Goal: Task Accomplishment & Management: Manage account settings

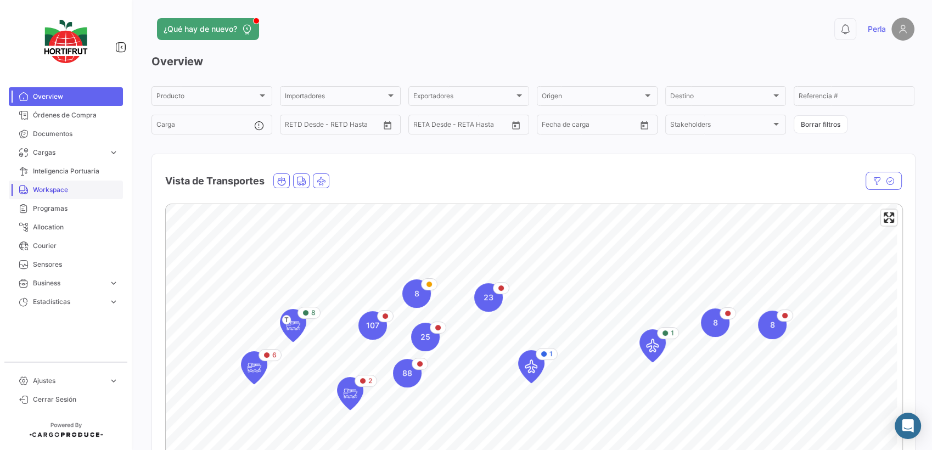
click at [48, 193] on span "Workspace" at bounding box center [76, 190] width 86 height 10
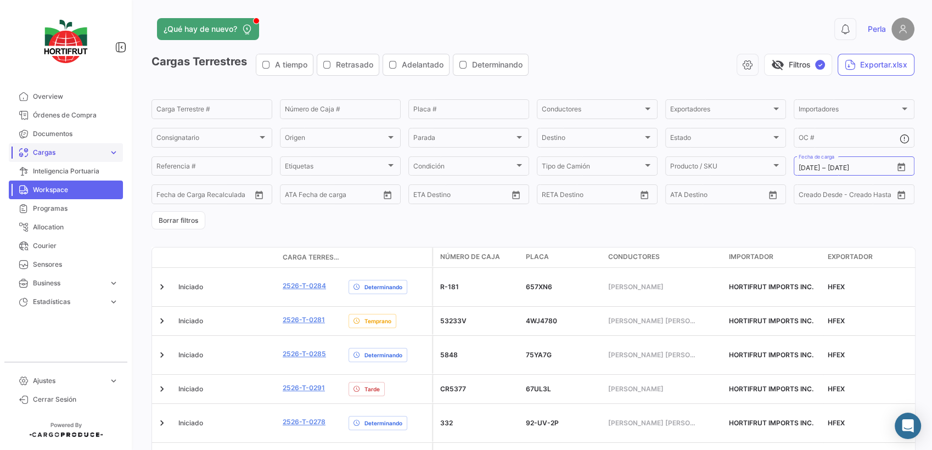
click at [44, 153] on span "Cargas" at bounding box center [68, 153] width 71 height 10
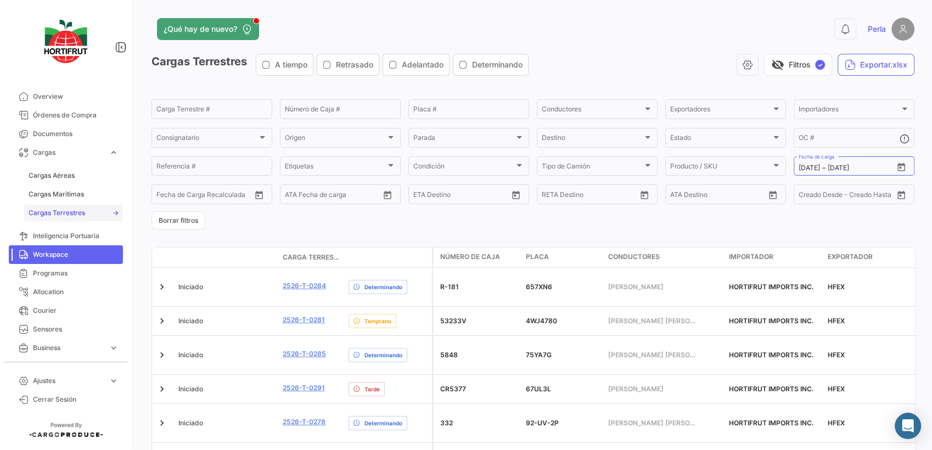
click at [47, 219] on link "Cargas Terrestres" at bounding box center [73, 213] width 99 height 16
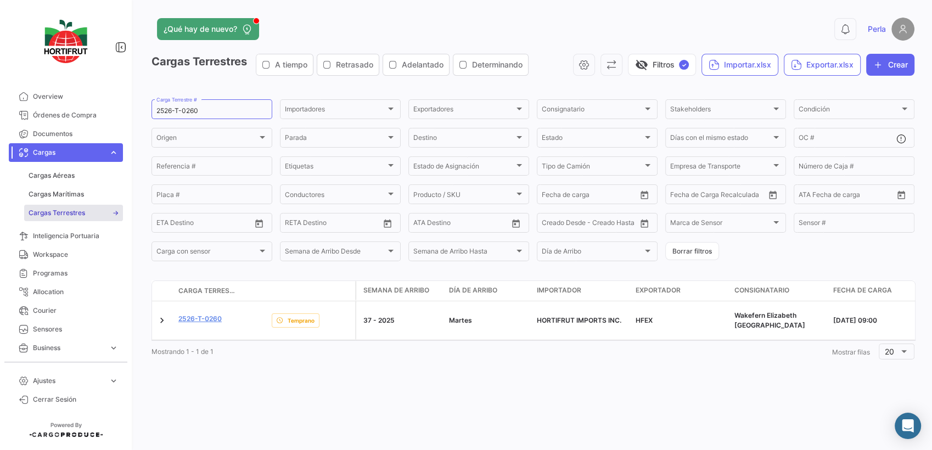
click at [593, 68] on div "visibility_off Filtros ✓ Importar.xlsx Exportar.xlsx Crear" at bounding box center [725, 65] width 377 height 22
click at [584, 68] on icon "button" at bounding box center [584, 64] width 11 height 11
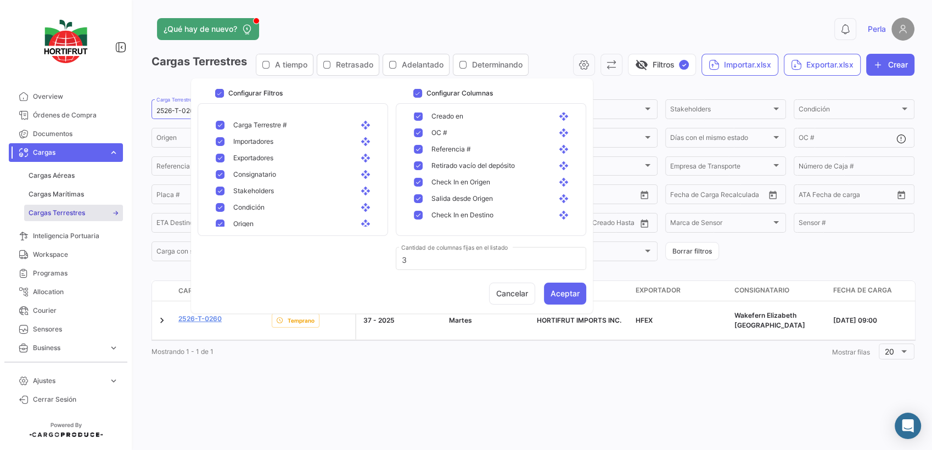
scroll to position [356, 0]
click at [564, 291] on button "Aceptar" at bounding box center [565, 294] width 42 height 22
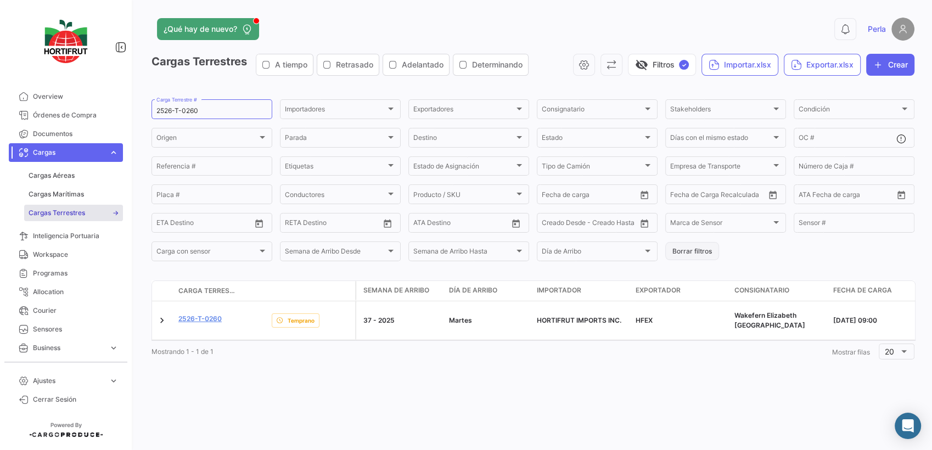
click at [693, 257] on button "Borrar filtros" at bounding box center [692, 251] width 54 height 18
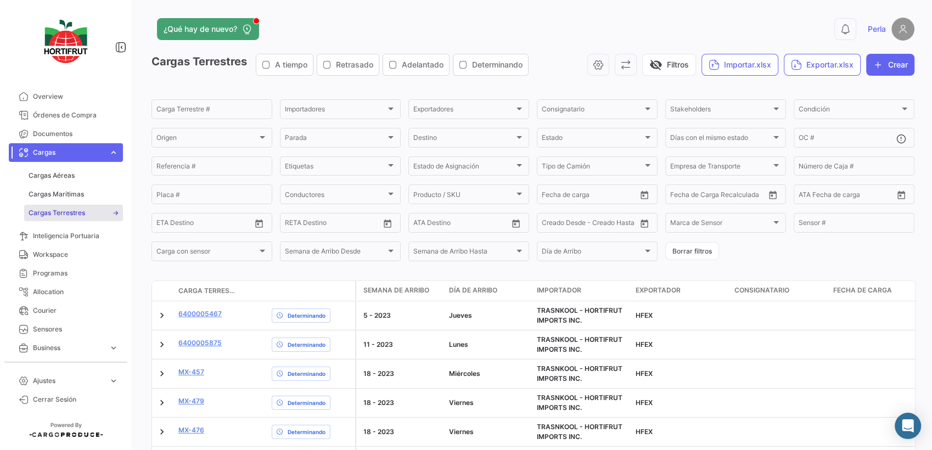
click at [654, 198] on form "Carga Terrestre # Importadores Importadores Exportadores Exportadores Consignat…" at bounding box center [533, 180] width 763 height 165
click at [641, 199] on icon "Open calendar" at bounding box center [645, 195] width 10 height 10
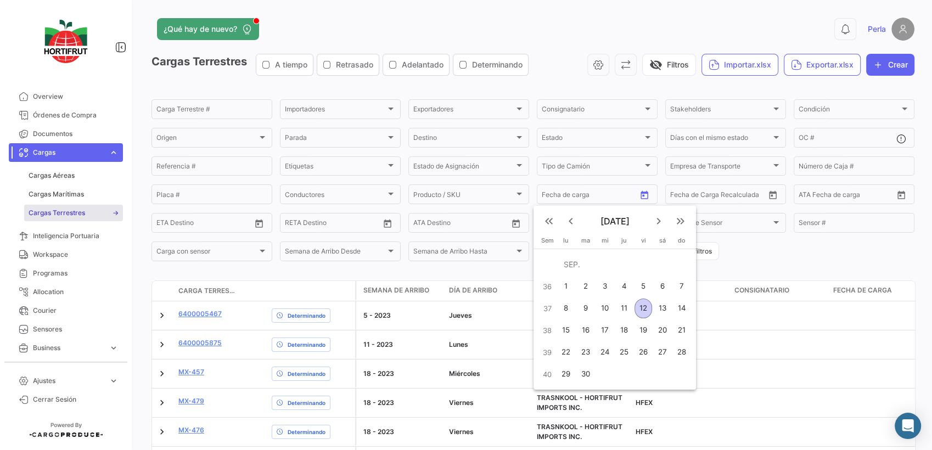
click at [642, 311] on div "12" at bounding box center [643, 309] width 17 height 20
type input "[DATE]"
click at [642, 310] on div "12" at bounding box center [643, 309] width 17 height 20
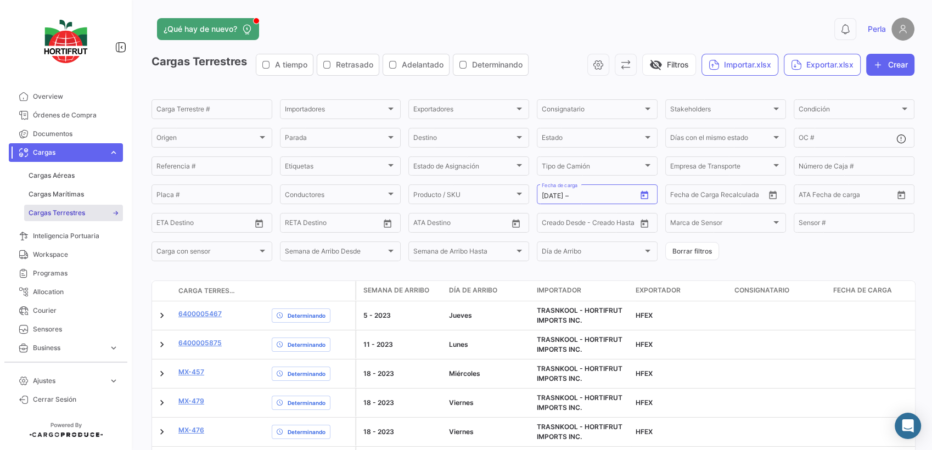
type input "[DATE]"
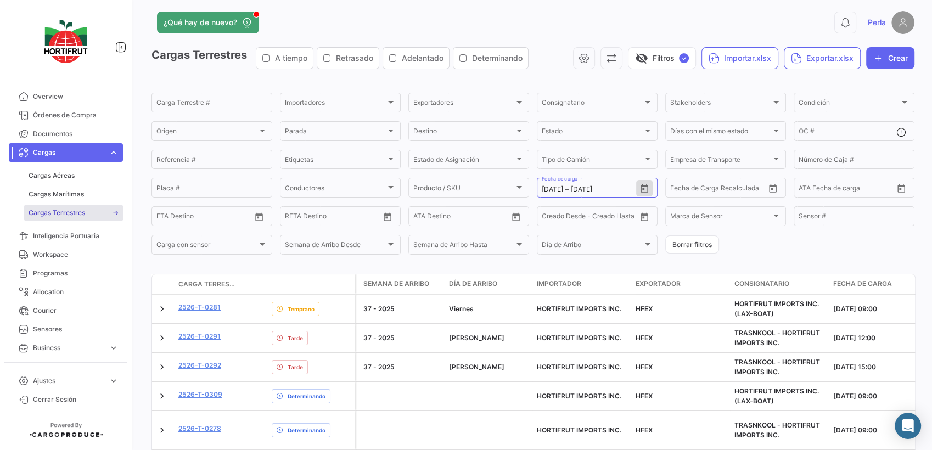
scroll to position [0, 0]
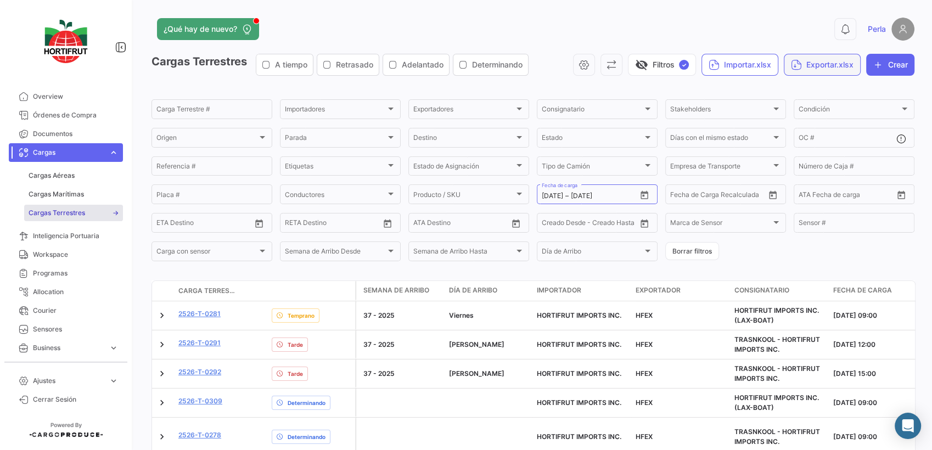
click at [808, 62] on button "Exportar.xlsx" at bounding box center [822, 65] width 77 height 22
click at [804, 90] on span "Exportar Cargas" at bounding box center [812, 91] width 59 height 9
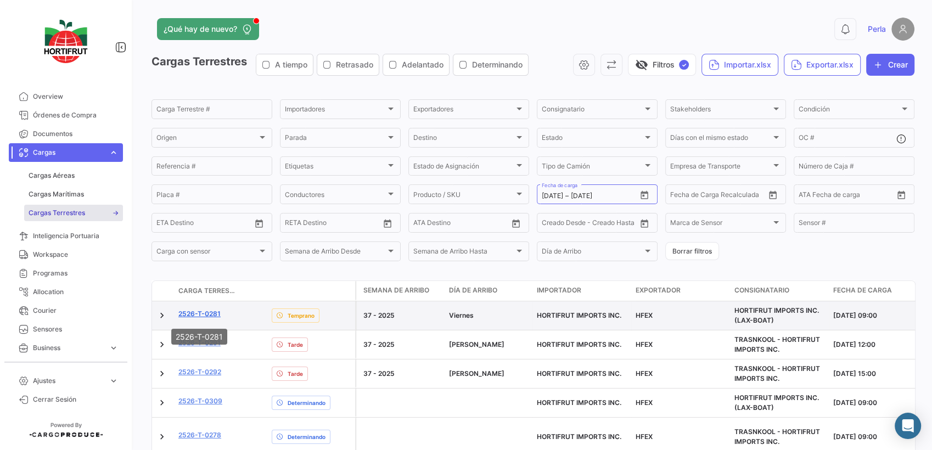
click at [204, 318] on link "2526-T-0281" at bounding box center [199, 314] width 42 height 10
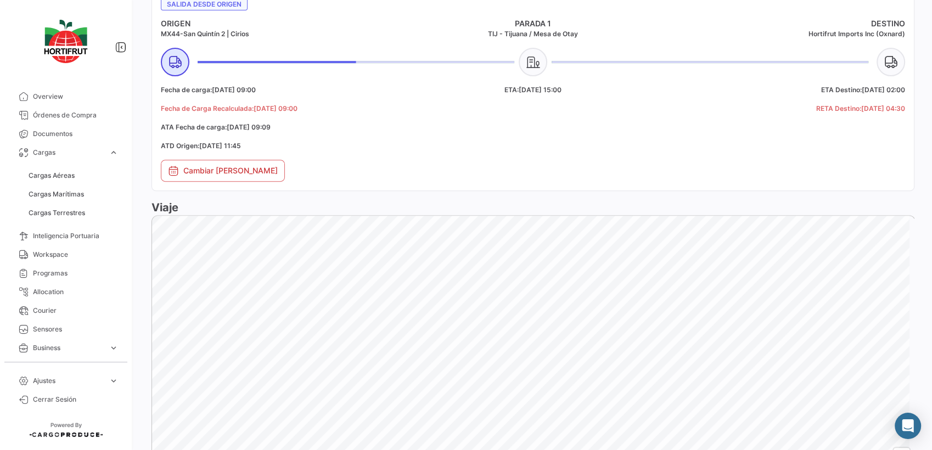
scroll to position [722, 0]
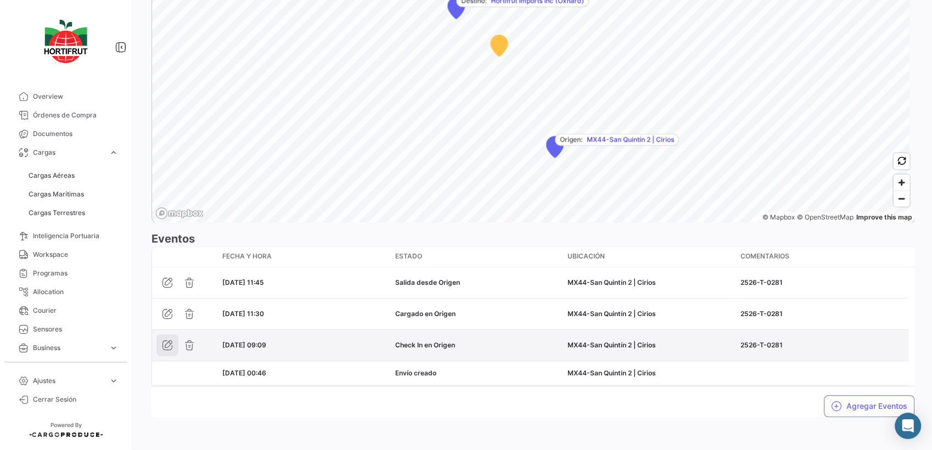
click at [163, 346] on icon "button" at bounding box center [167, 345] width 11 height 11
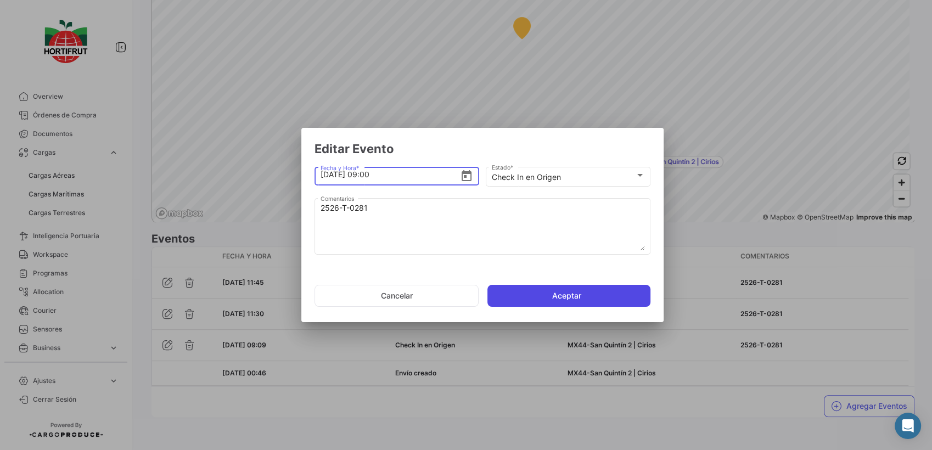
type input "[DATE] 09:00"
click at [613, 293] on button "Aceptar" at bounding box center [569, 296] width 163 height 22
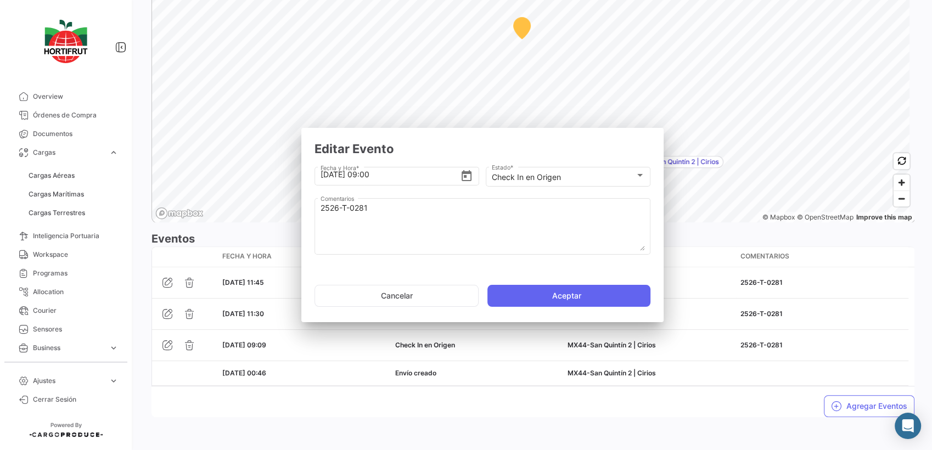
scroll to position [0, 0]
